Goal: Check status: Check status

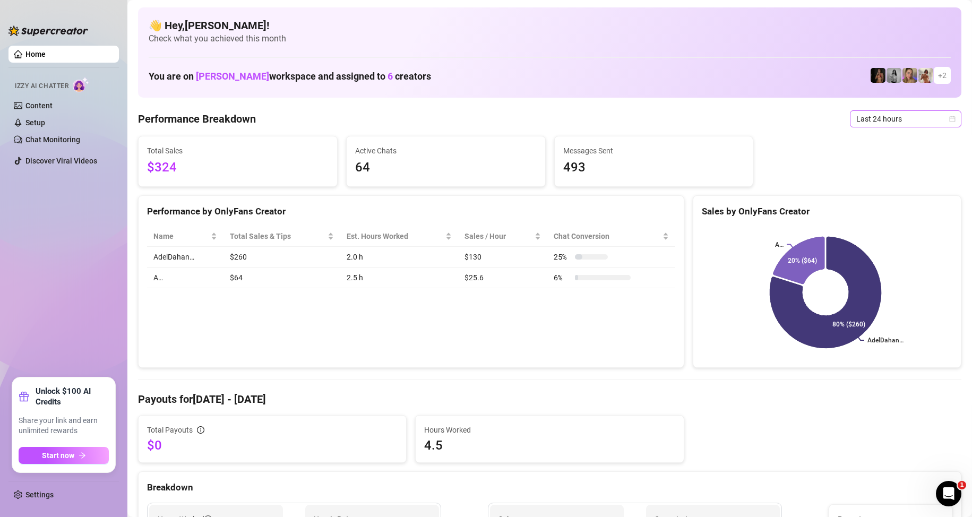
click at [879, 113] on span "Last 24 hours" at bounding box center [906, 119] width 99 height 16
click at [874, 135] on div "Last 24 hours" at bounding box center [897, 140] width 95 height 12
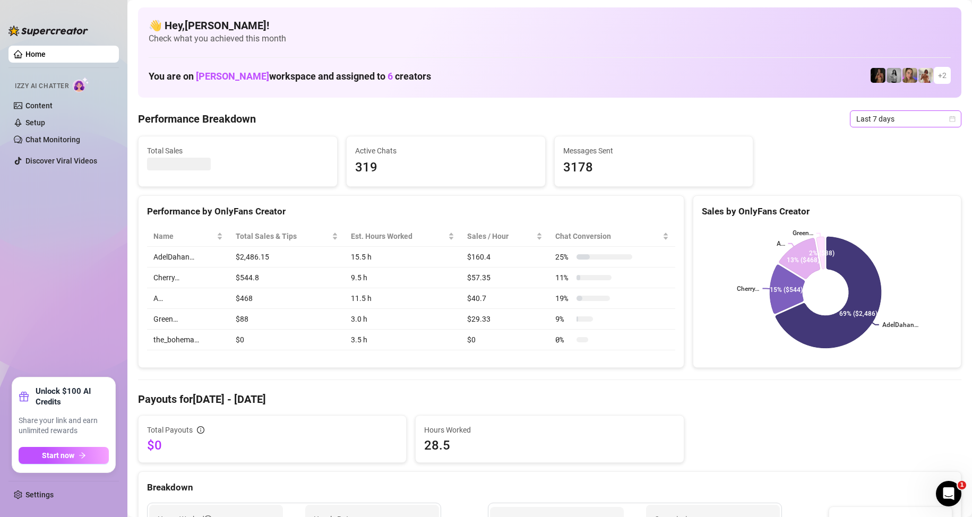
click at [860, 118] on span "Last 7 days" at bounding box center [906, 119] width 99 height 16
click at [874, 209] on div "Custom date" at bounding box center [897, 208] width 95 height 12
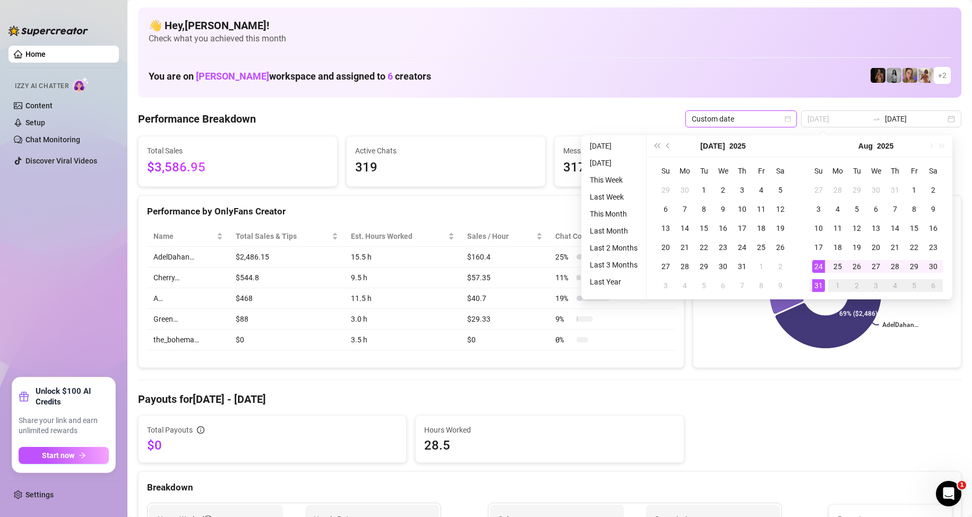
type input "[DATE]"
click at [822, 285] on div "31" at bounding box center [819, 285] width 13 height 13
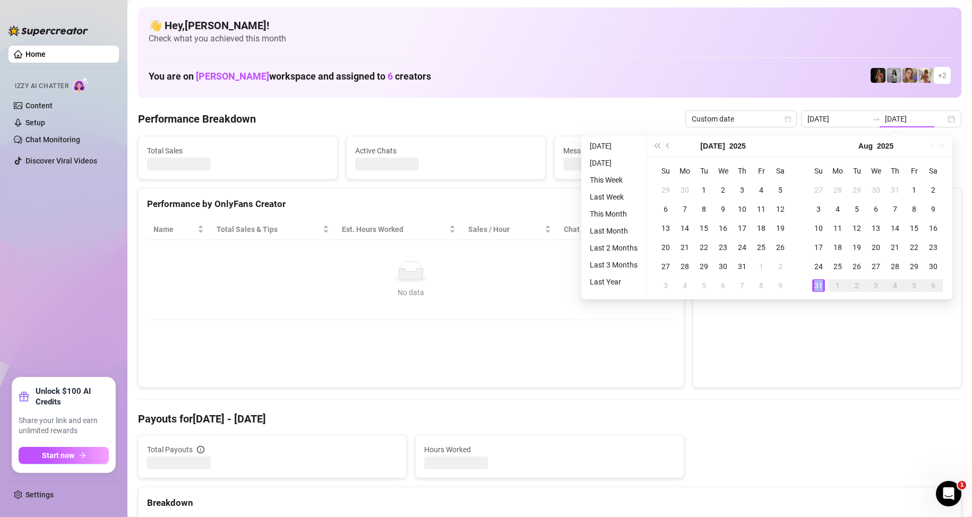
type input "[DATE]"
